Goal: Navigation & Orientation: Locate item on page

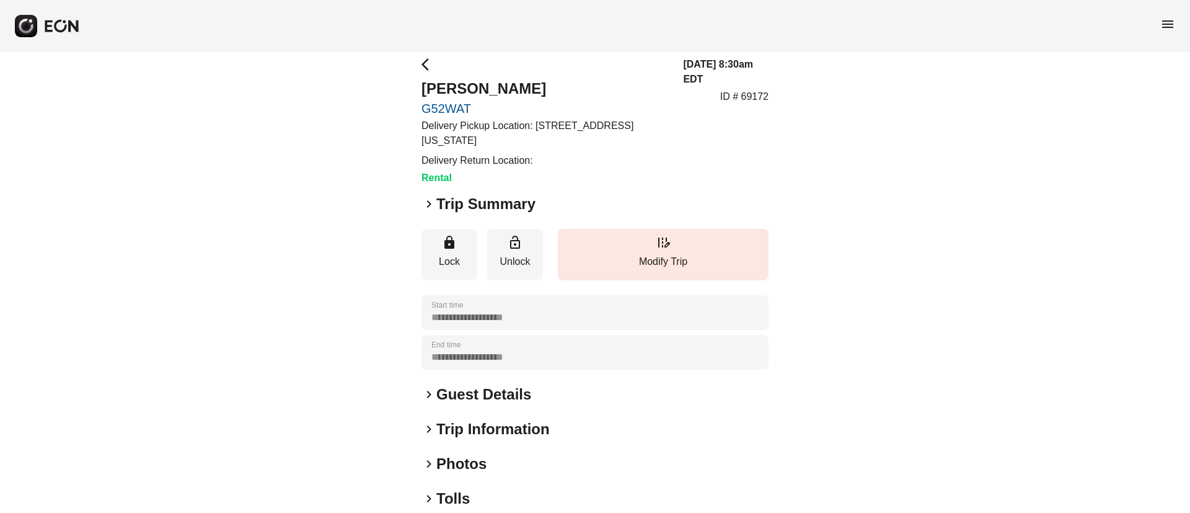
scroll to position [141, 0]
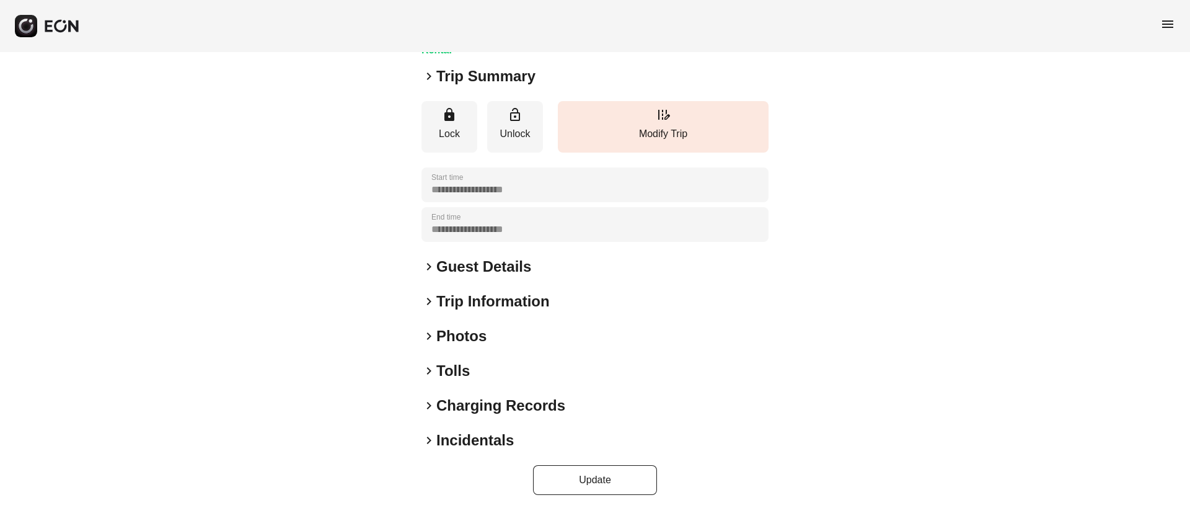
click at [513, 340] on div "keyboard_arrow_right Photos" at bounding box center [594, 336] width 347 height 20
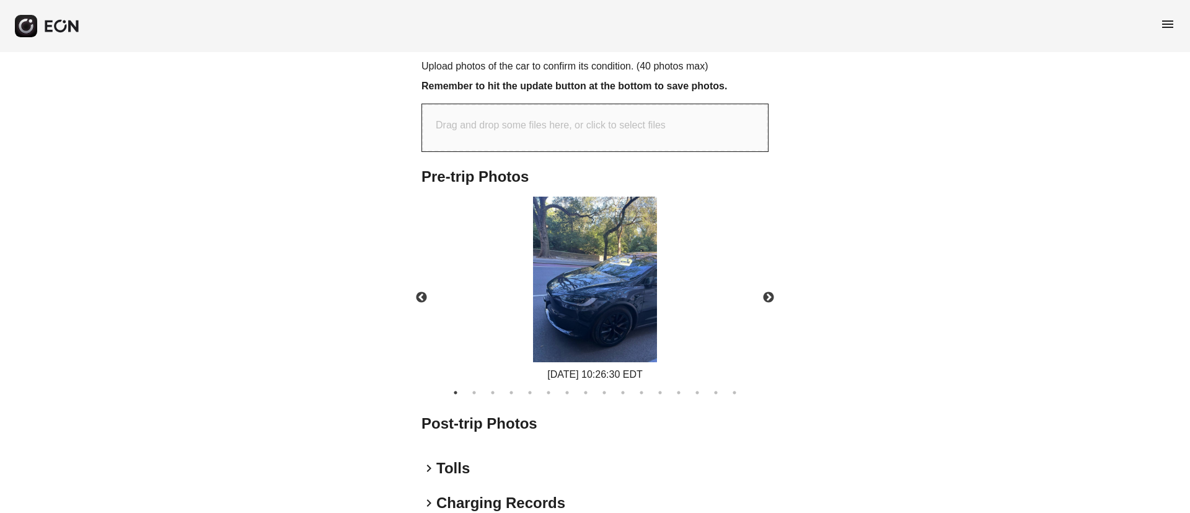
scroll to position [513, 0]
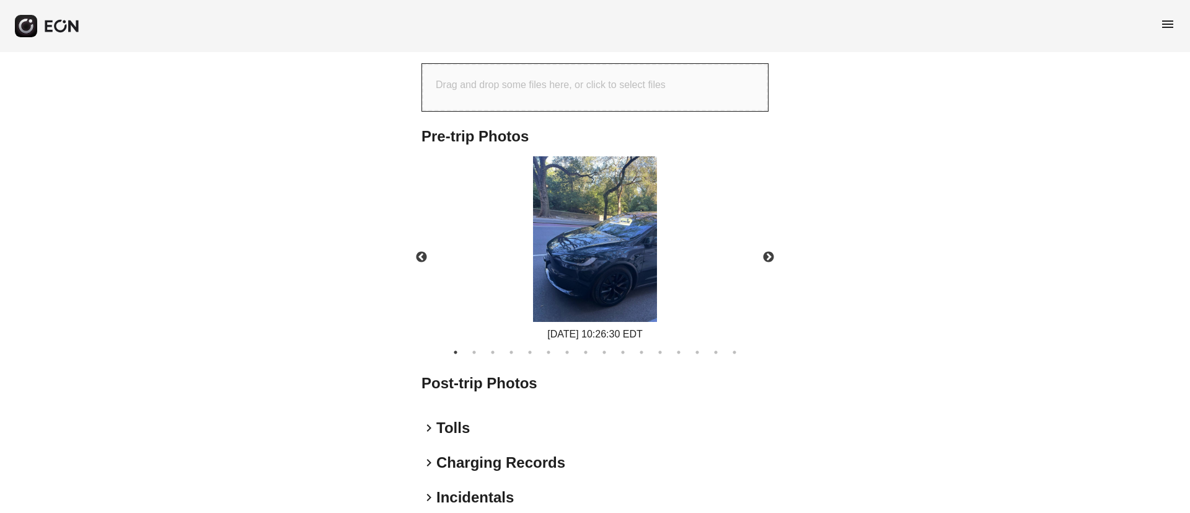
click at [626, 256] on img at bounding box center [595, 238] width 124 height 165
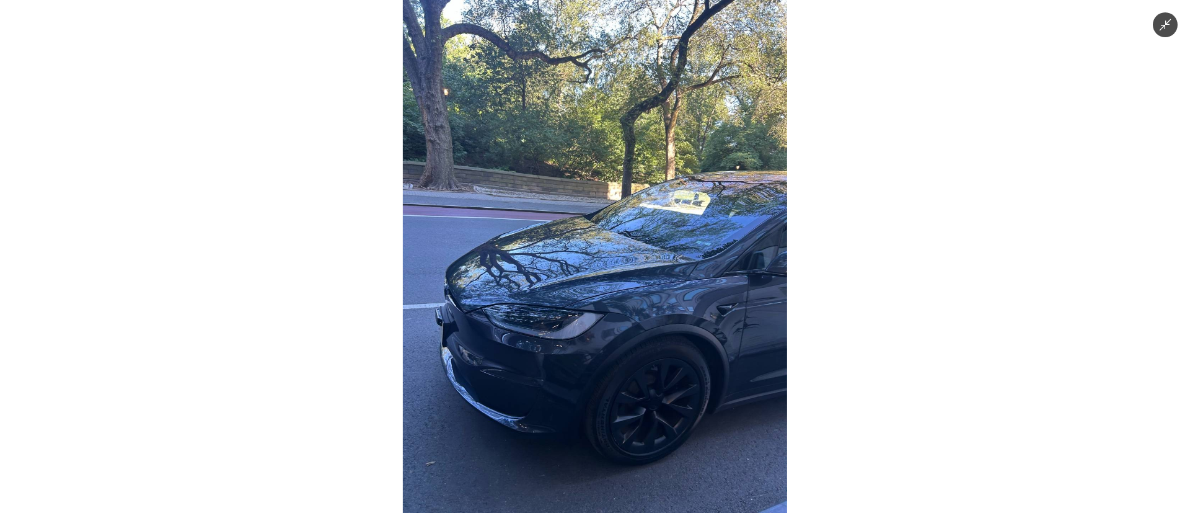
click at [626, 256] on img at bounding box center [595, 256] width 384 height 513
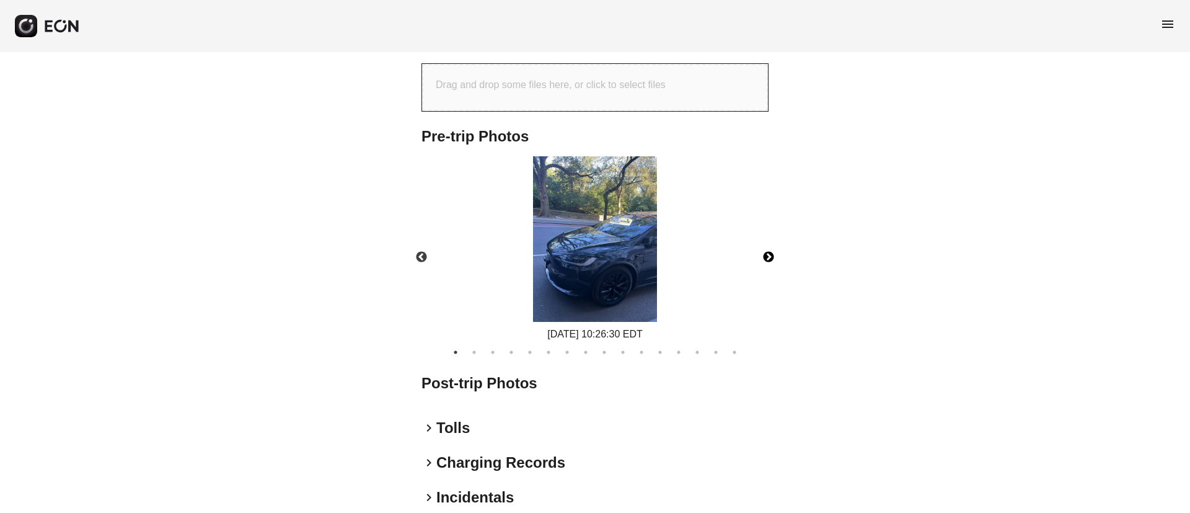
click at [767, 253] on button "Next" at bounding box center [768, 257] width 43 height 43
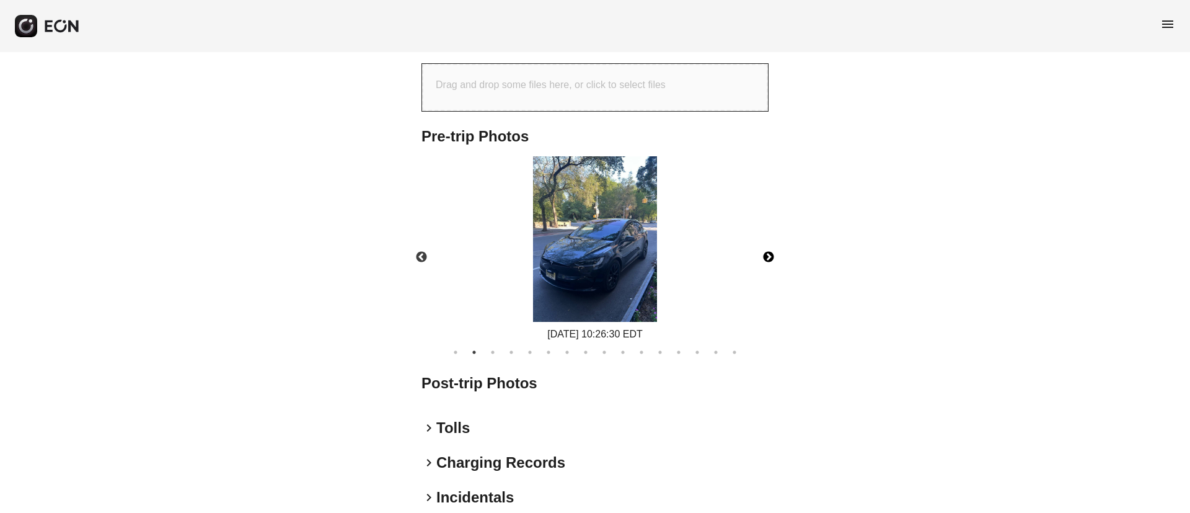
click at [640, 279] on img at bounding box center [595, 238] width 124 height 165
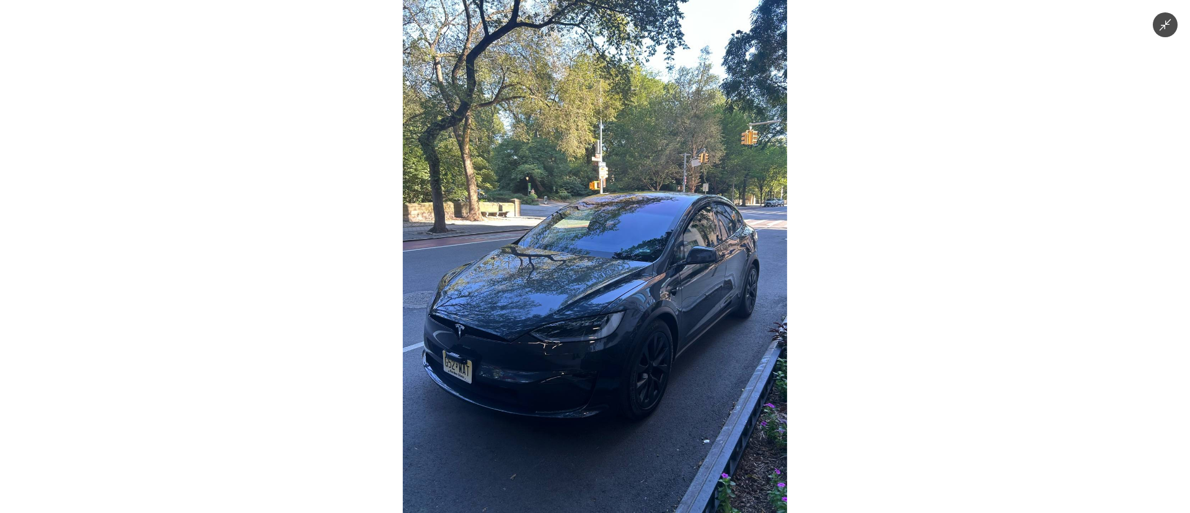
click at [640, 279] on img at bounding box center [595, 256] width 384 height 513
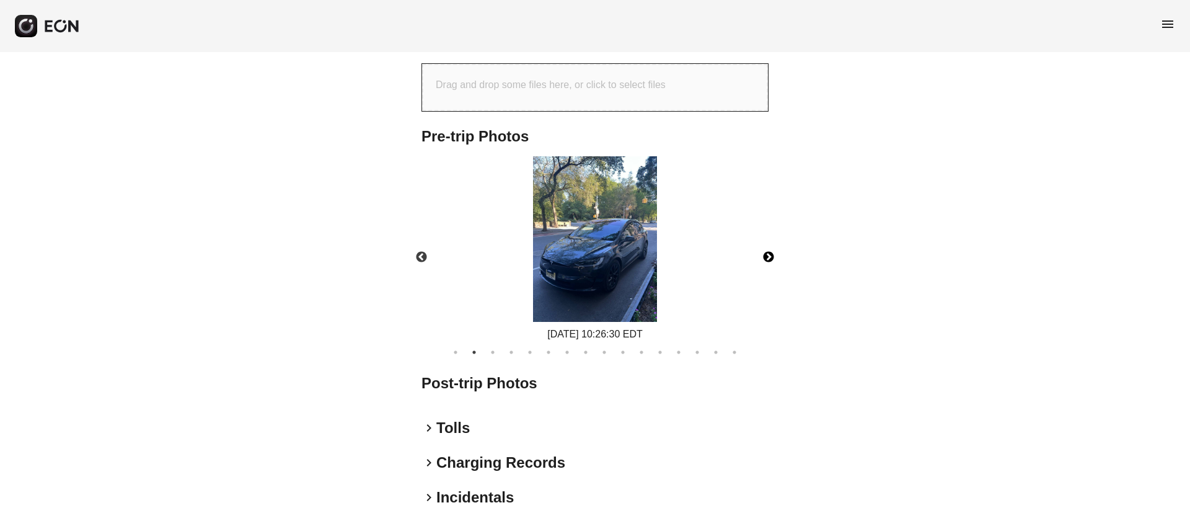
click at [777, 259] on button "Next" at bounding box center [768, 257] width 43 height 43
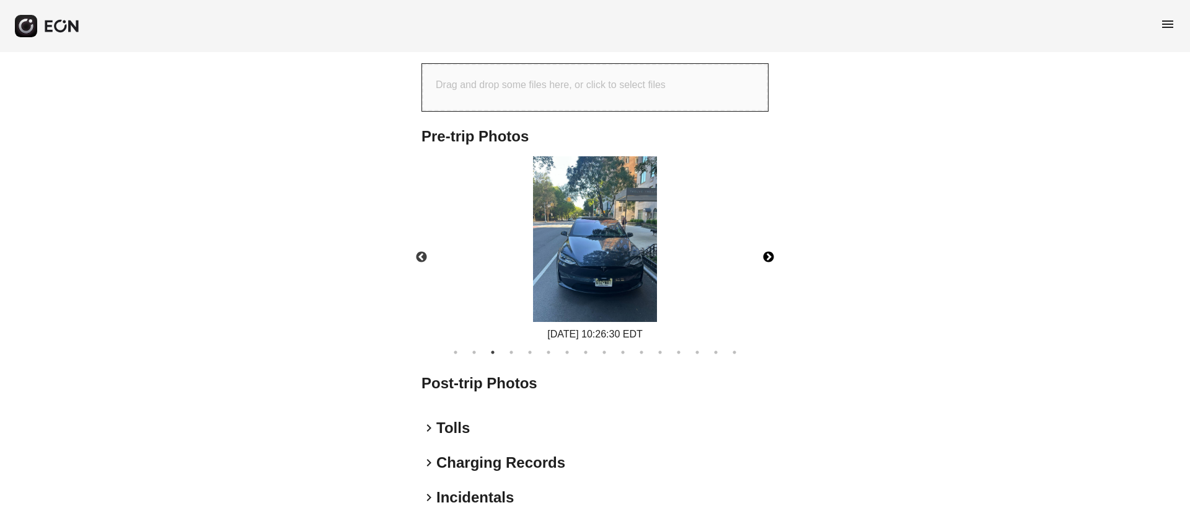
click at [619, 267] on img at bounding box center [595, 238] width 124 height 165
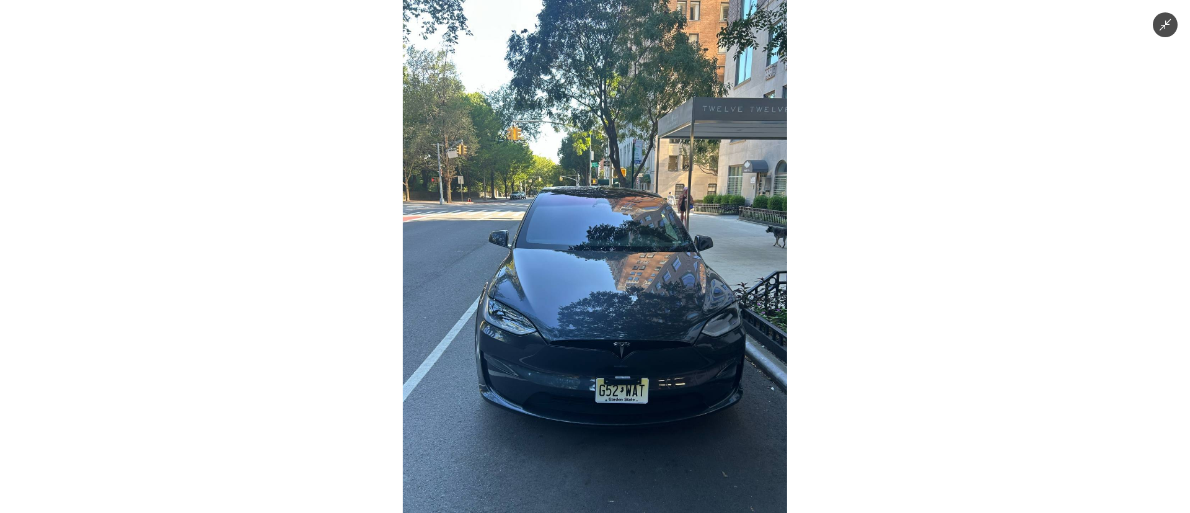
click at [627, 263] on img at bounding box center [595, 256] width 384 height 513
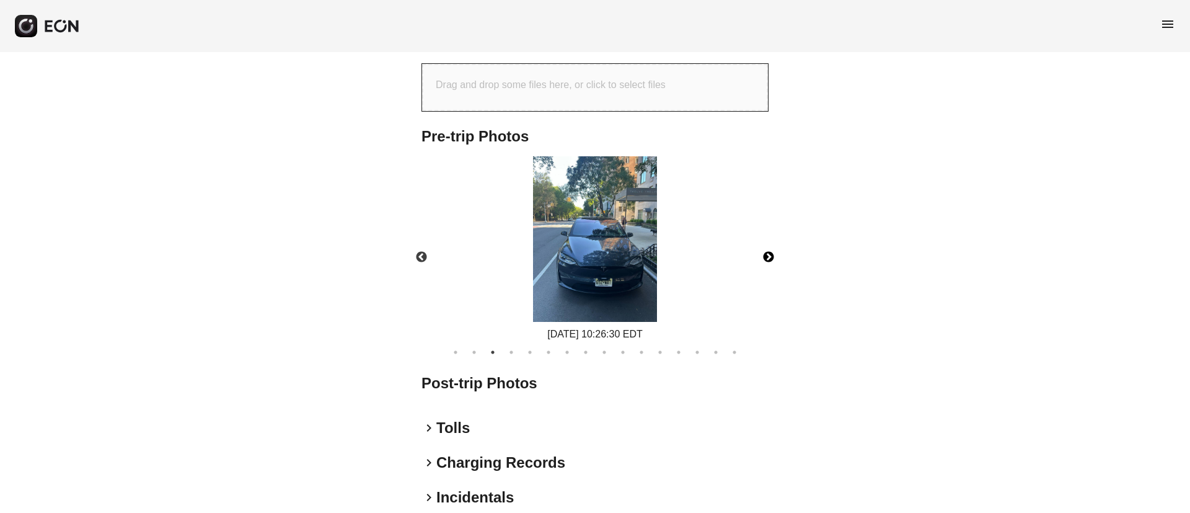
click at [773, 256] on button "Next" at bounding box center [768, 257] width 43 height 43
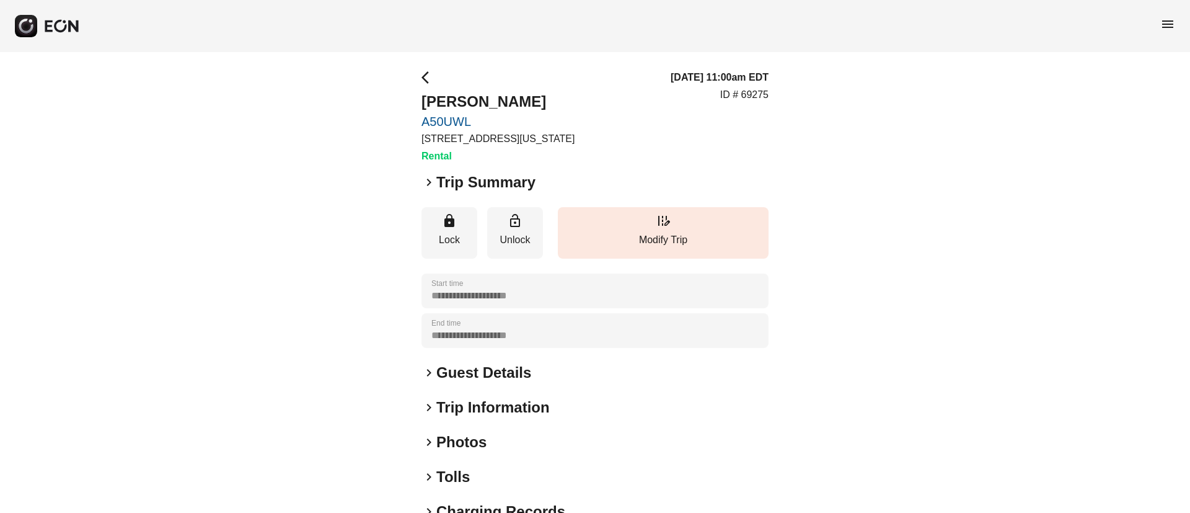
scroll to position [106, 0]
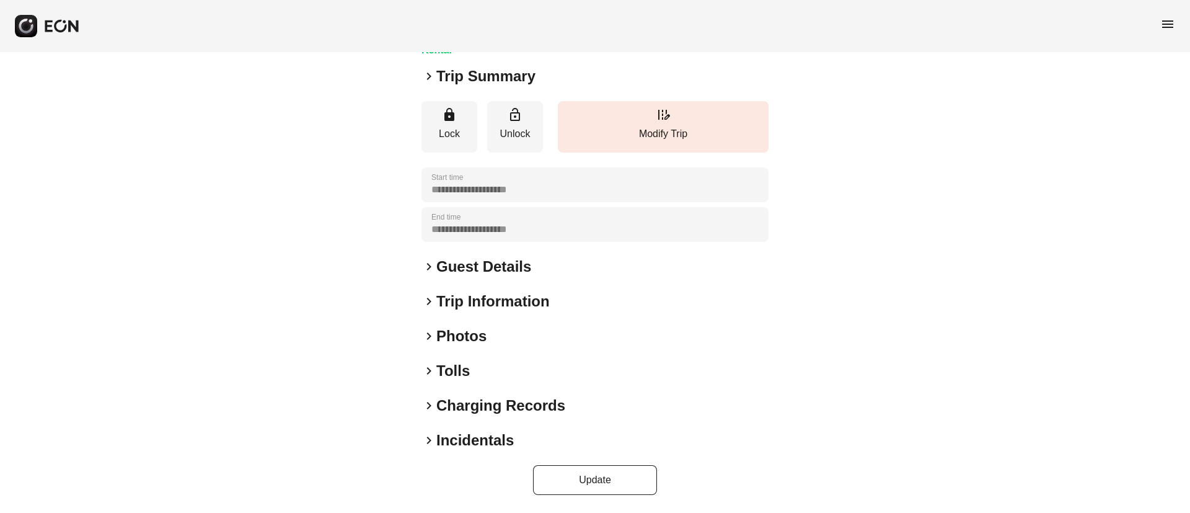
click at [492, 338] on div "keyboard_arrow_right Photos" at bounding box center [594, 336] width 347 height 20
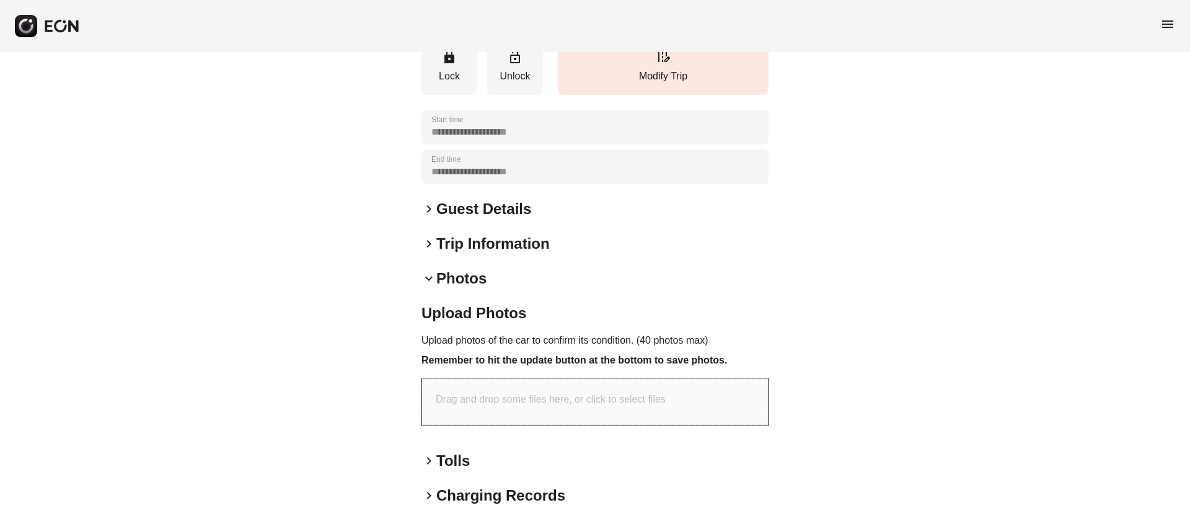
scroll to position [253, 0]
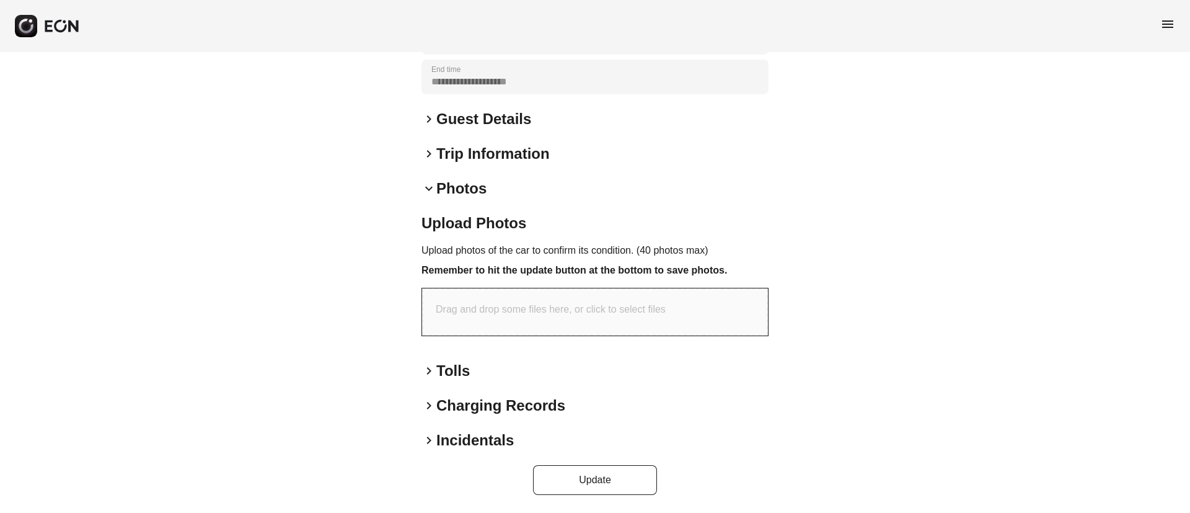
click at [509, 198] on div "keyboard_arrow_down Photos" at bounding box center [594, 188] width 347 height 20
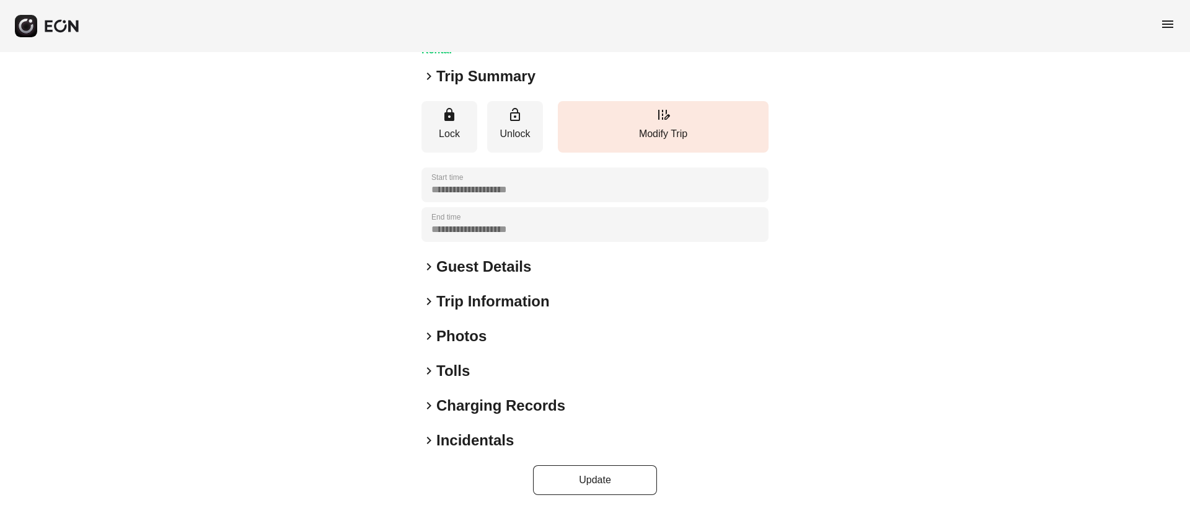
click at [500, 341] on div "keyboard_arrow_right Photos" at bounding box center [594, 336] width 347 height 20
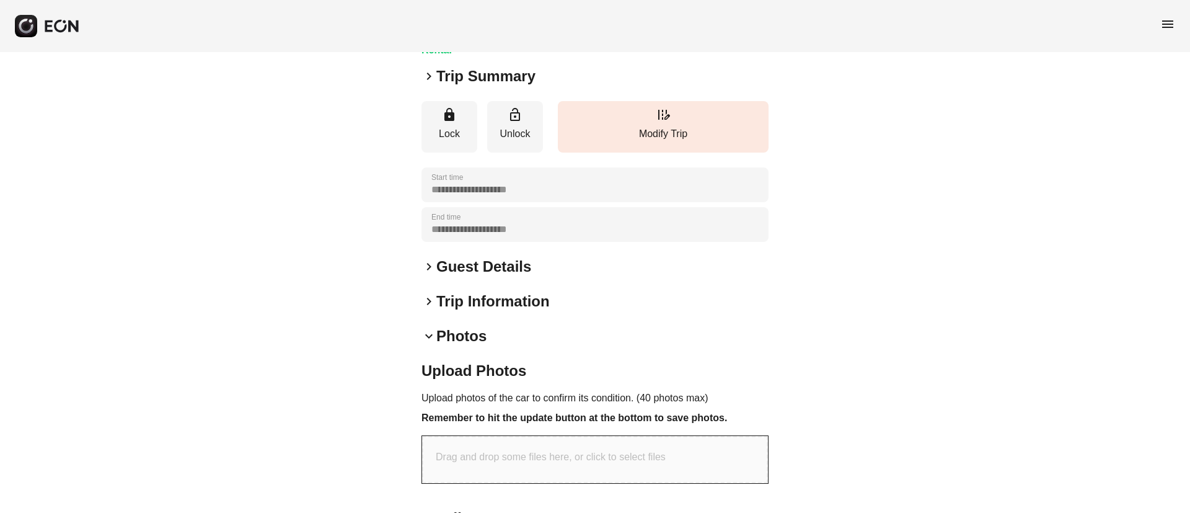
scroll to position [253, 0]
